Goal: Task Accomplishment & Management: Use online tool/utility

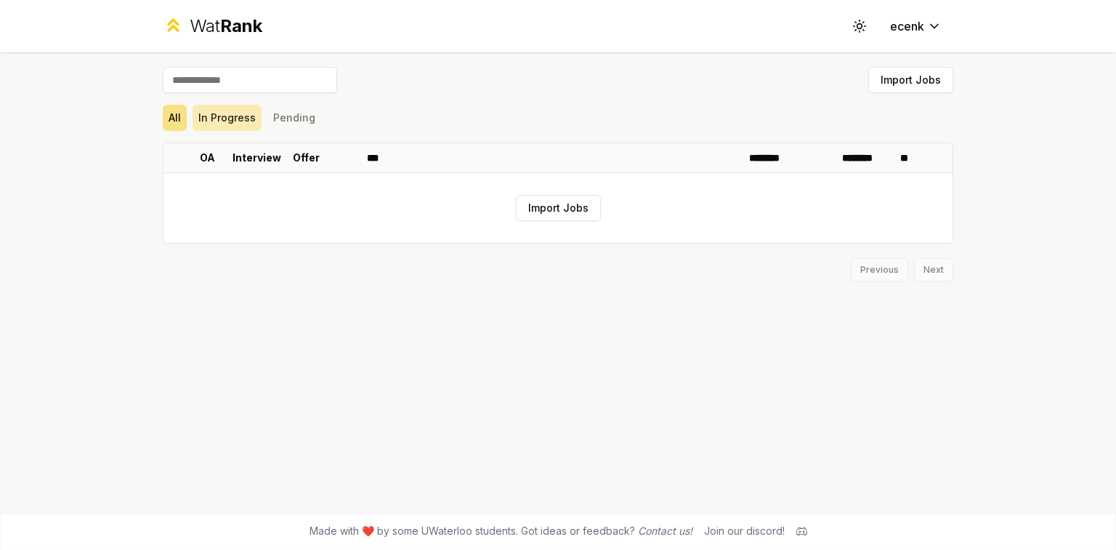
click at [218, 111] on button "In Progress" at bounding box center [227, 118] width 69 height 26
click at [276, 116] on button "Pending" at bounding box center [294, 118] width 54 height 26
click at [211, 124] on button "In Progress" at bounding box center [227, 118] width 69 height 26
click at [177, 114] on button "All" at bounding box center [175, 118] width 24 height 26
click at [220, 20] on span "Rank" at bounding box center [241, 25] width 42 height 21
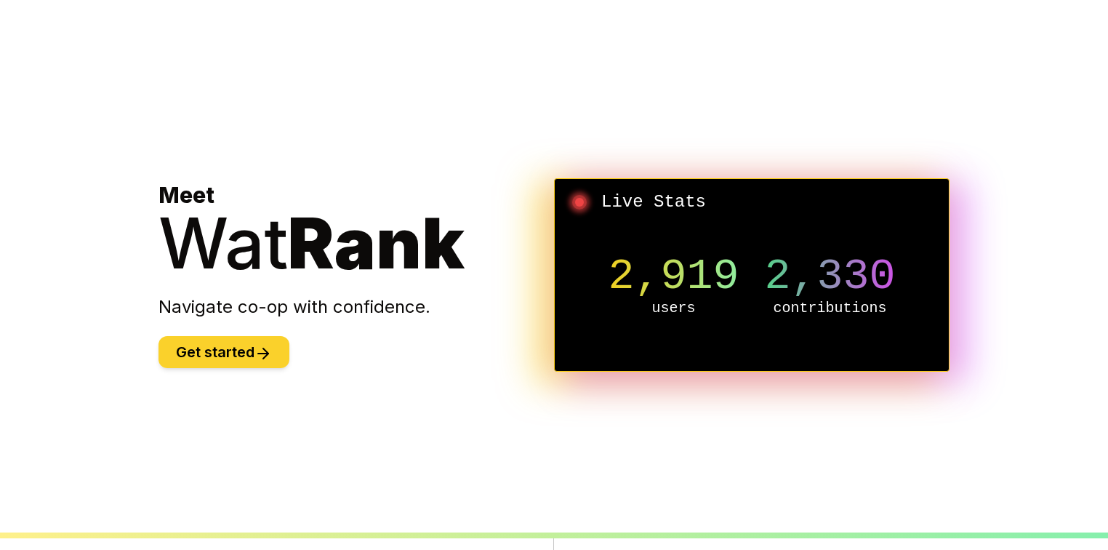
click at [222, 362] on button "Get started" at bounding box center [223, 352] width 131 height 32
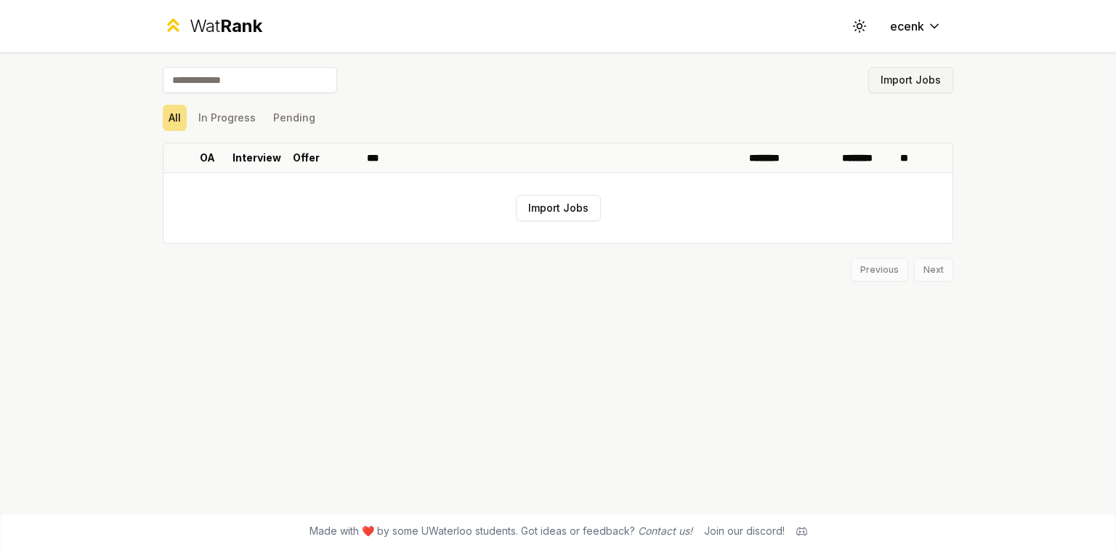
click at [925, 83] on button "Import Jobs" at bounding box center [911, 80] width 85 height 26
click at [597, 210] on button "Import Jobs" at bounding box center [558, 208] width 85 height 26
